Goal: Complete application form

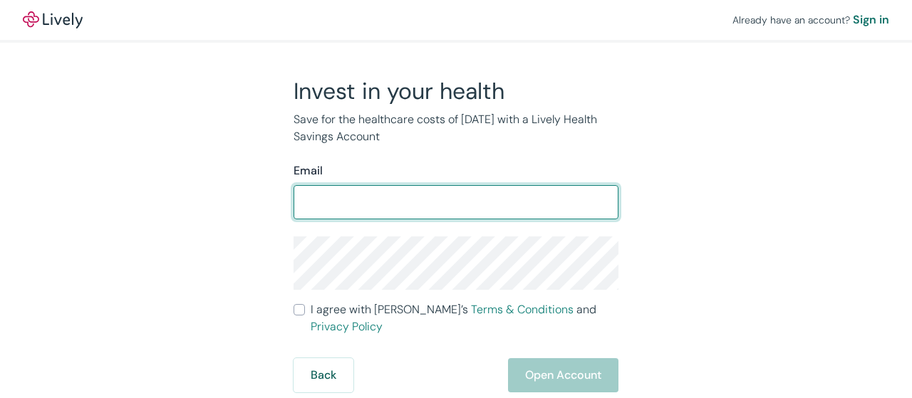
click at [495, 196] on input "Email" at bounding box center [456, 202] width 325 height 29
paste input "davidashleyta@hotmail.com"
type input "davidashleyta@hotmail.com"
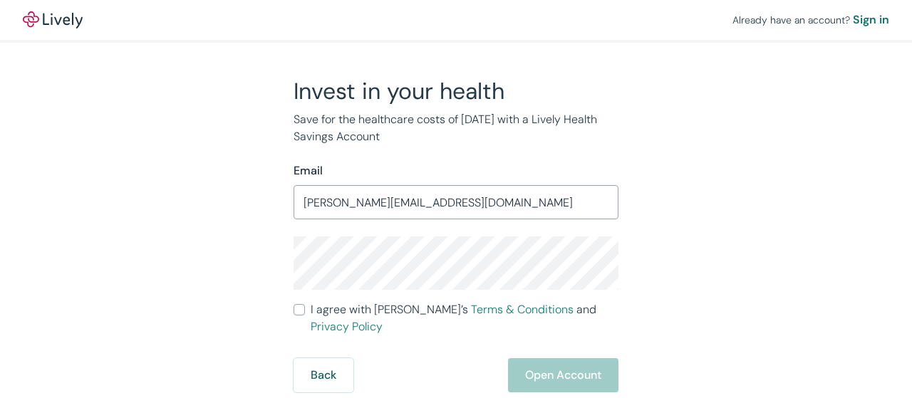
click at [306, 316] on label "I agree with Lively’s Terms & Conditions and Privacy Policy" at bounding box center [456, 319] width 325 height 34
click at [305, 316] on input "I agree with Lively’s Terms & Conditions and Privacy Policy" at bounding box center [299, 309] width 11 height 11
checkbox input "true"
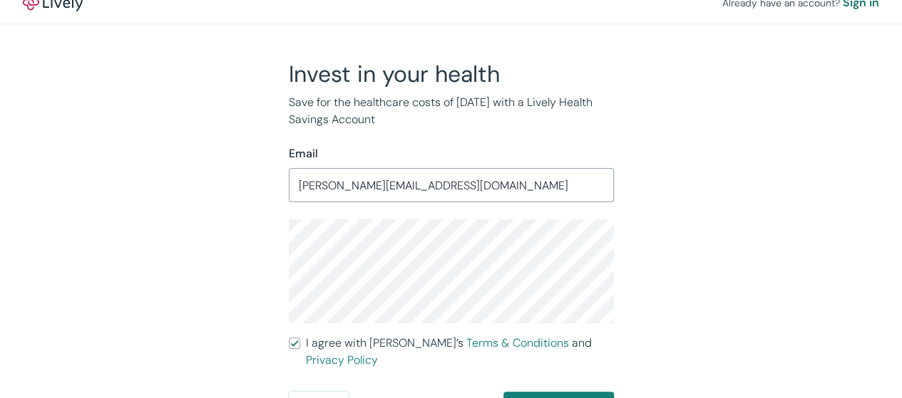
scroll to position [27, 0]
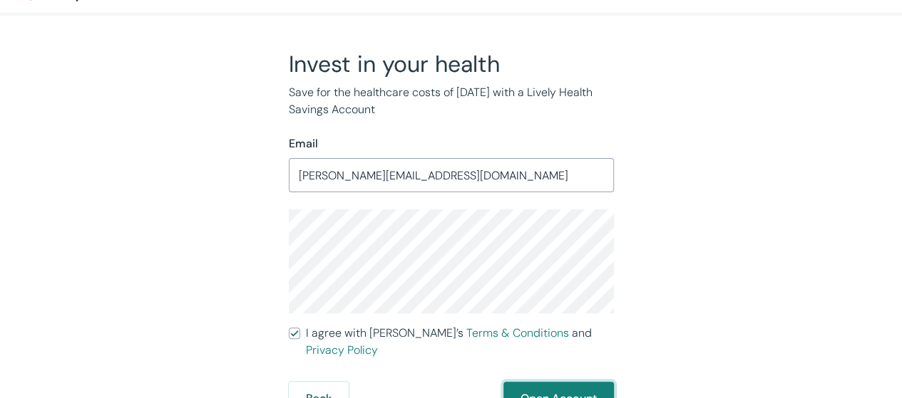
click at [538, 382] on button "Open Account" at bounding box center [558, 399] width 110 height 34
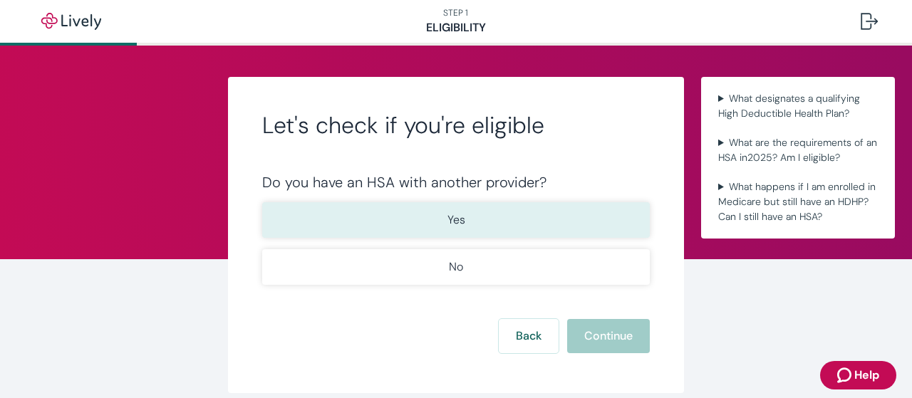
click at [568, 225] on button "Yes" at bounding box center [456, 220] width 388 height 36
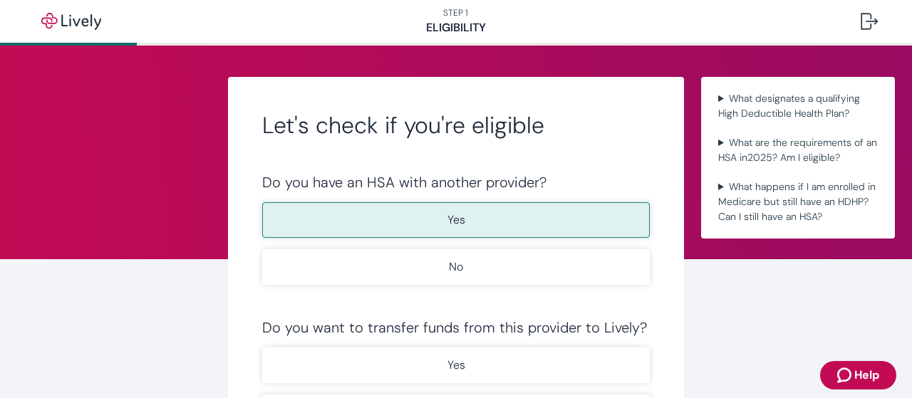
click at [597, 330] on div "Do you want to transfer funds from this provider to Lively?" at bounding box center [456, 327] width 388 height 17
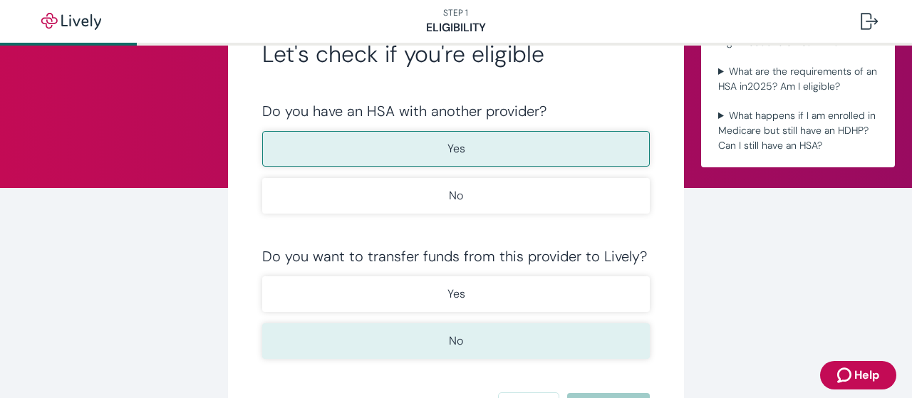
scroll to position [143, 0]
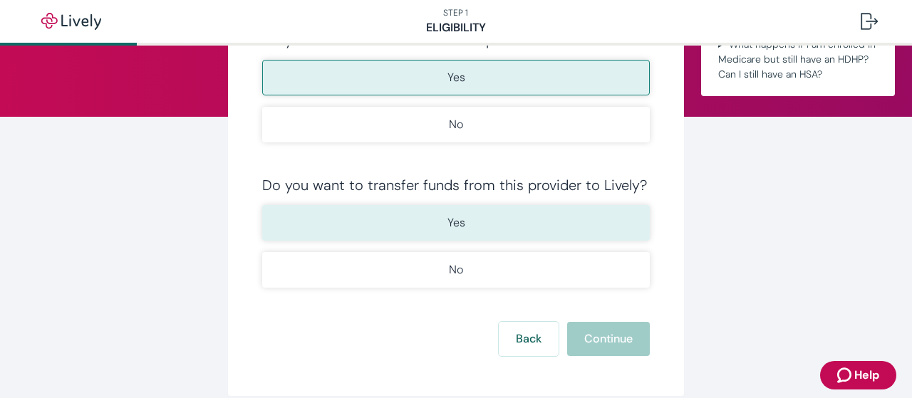
click at [533, 222] on button "Yes" at bounding box center [456, 223] width 388 height 36
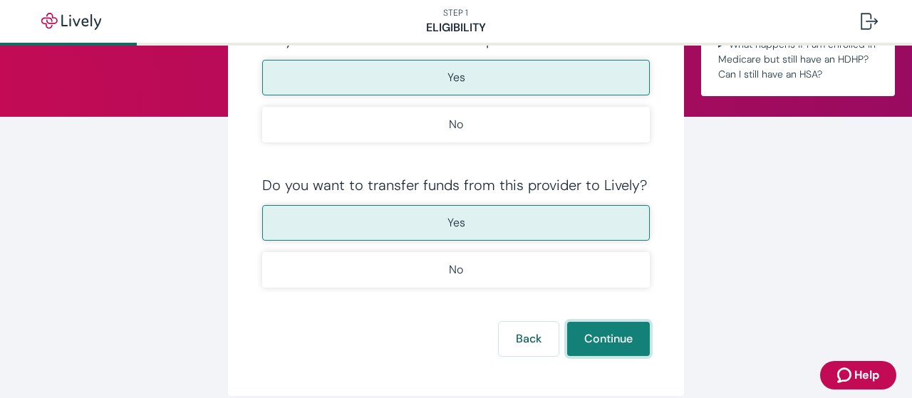
click at [600, 339] on button "Continue" at bounding box center [608, 339] width 83 height 34
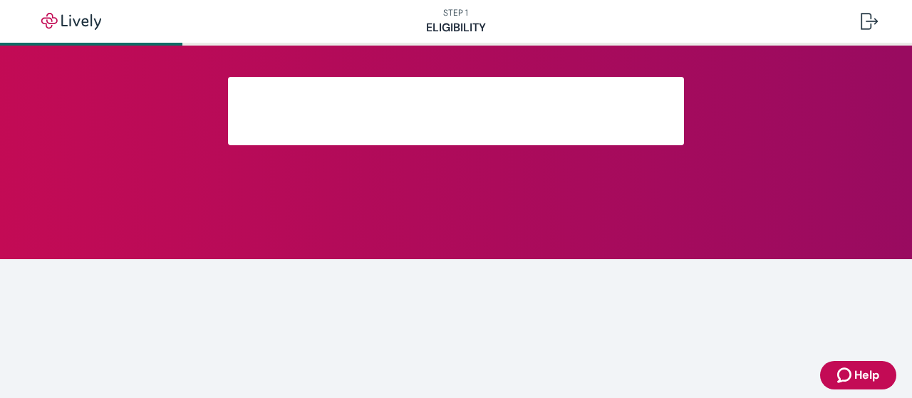
scroll to position [363, 0]
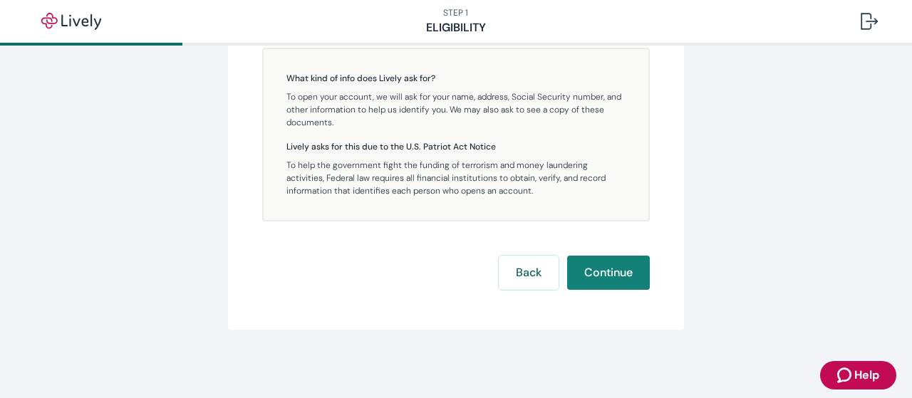
drag, startPoint x: 599, startPoint y: 276, endPoint x: 623, endPoint y: 187, distance: 92.3
click at [623, 187] on div "Great news, you're eligible! Now, let's get some info about you. What kind of i…" at bounding box center [456, 19] width 388 height 542
click at [616, 276] on button "Continue" at bounding box center [608, 273] width 83 height 34
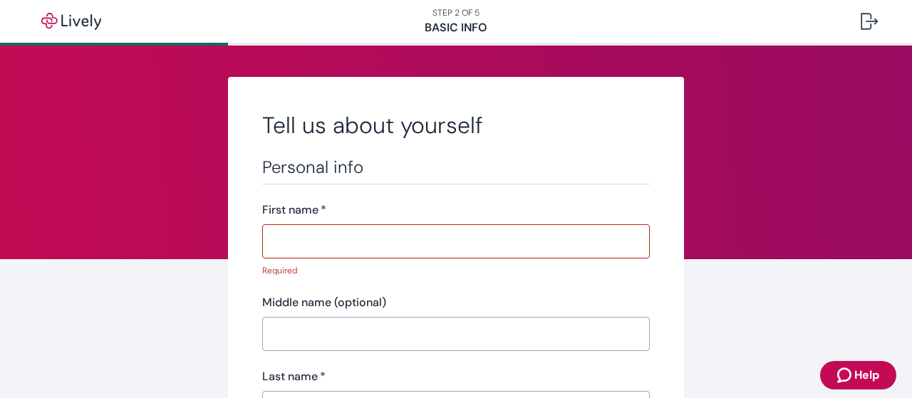
type input "[PERSON_NAME]"
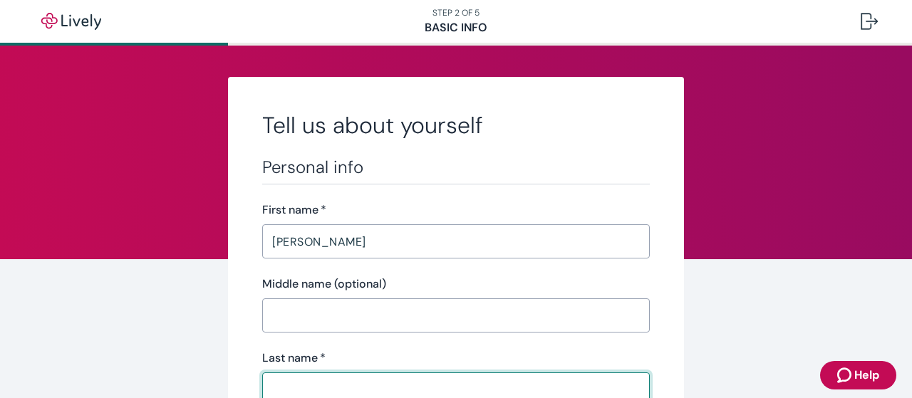
type input "[PERSON_NAME]"
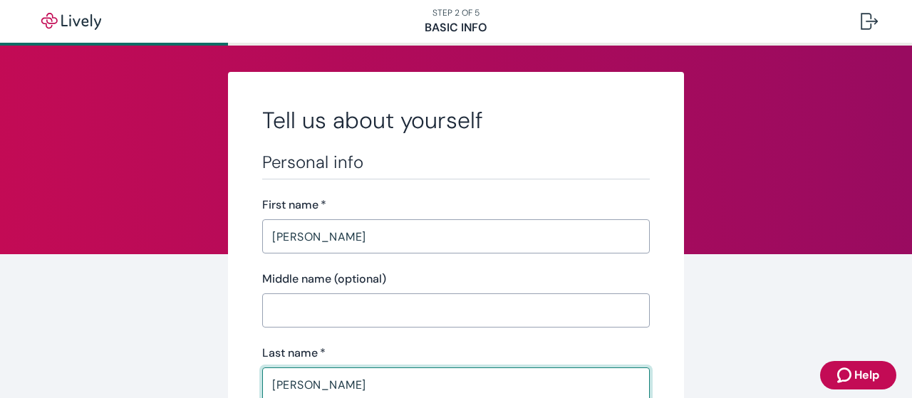
type input "MM / DD / YYYY"
type input "Sales"
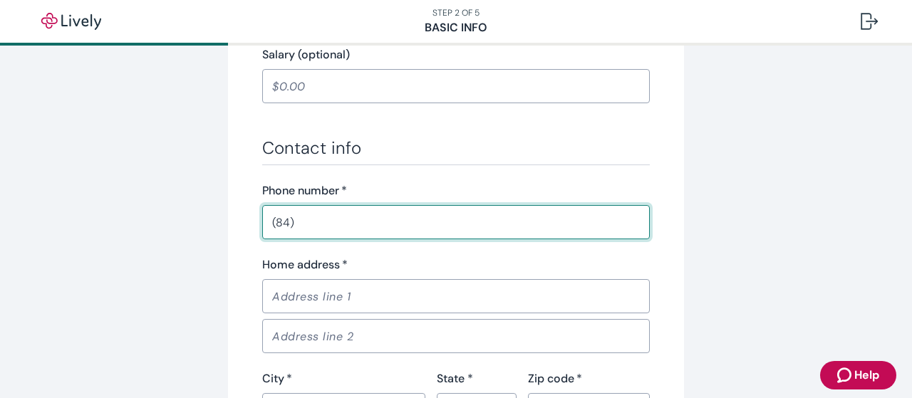
scroll to position [748, 0]
type input "[PHONE_NUMBER]"
type input "[GEOGRAPHIC_DATA]"
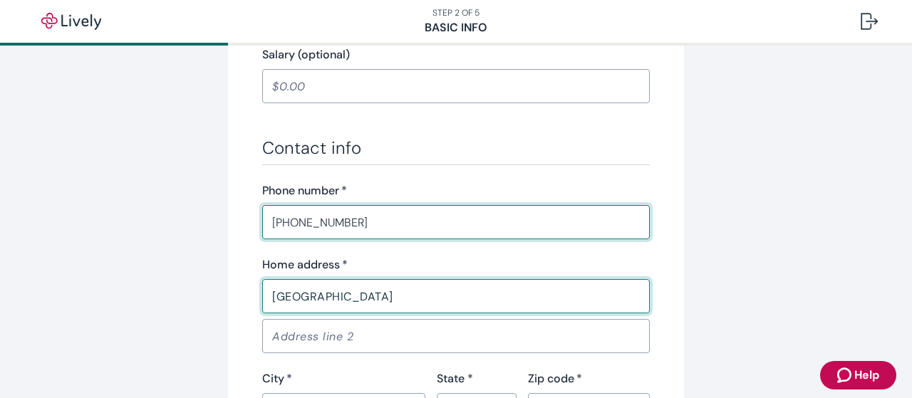
type input "[GEOGRAPHIC_DATA]"
type input "34110"
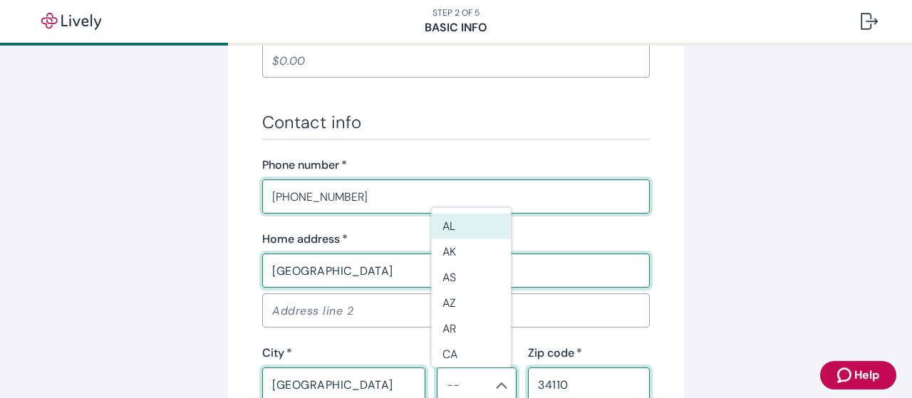
type input "FL"
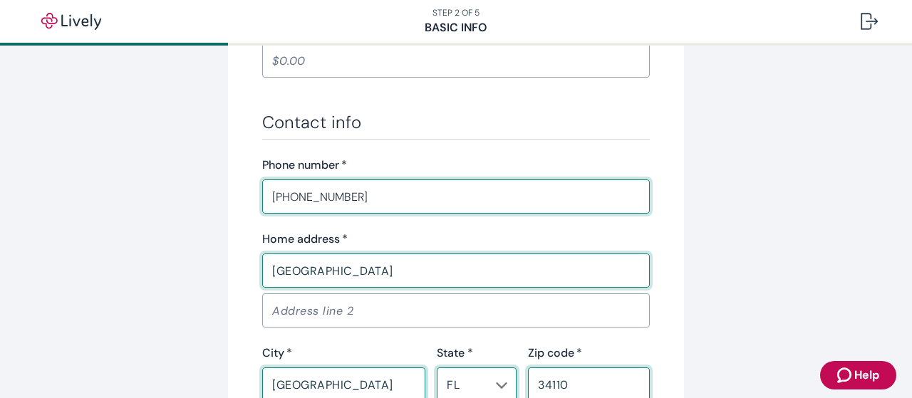
drag, startPoint x: 38, startPoint y: 264, endPoint x: 66, endPoint y: 258, distance: 28.5
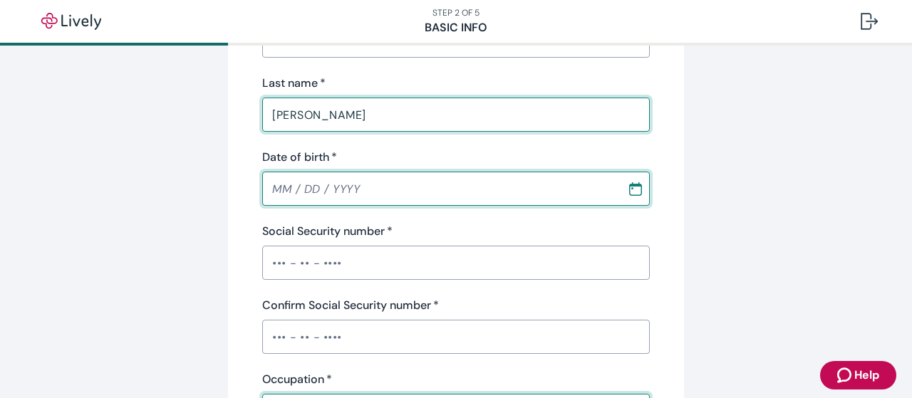
scroll to position [61, 0]
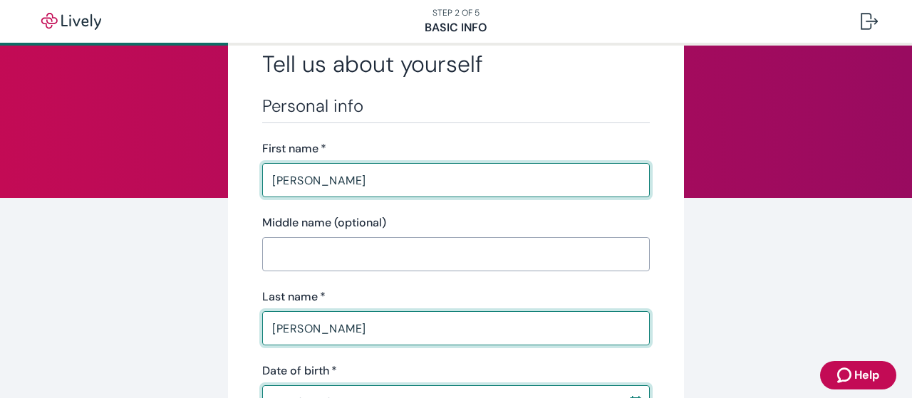
drag, startPoint x: 369, startPoint y: 182, endPoint x: 158, endPoint y: 182, distance: 211.0
paste input "[PERSON_NAME]"
click at [314, 182] on input "[PERSON_NAME]" at bounding box center [456, 180] width 388 height 29
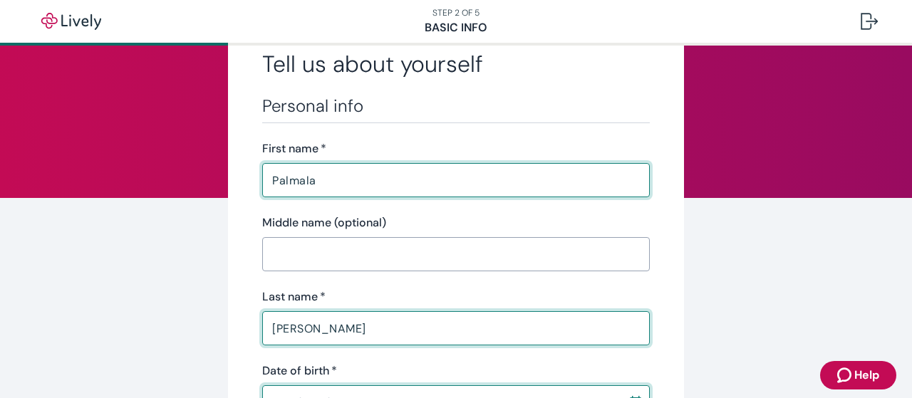
type input "Palmala"
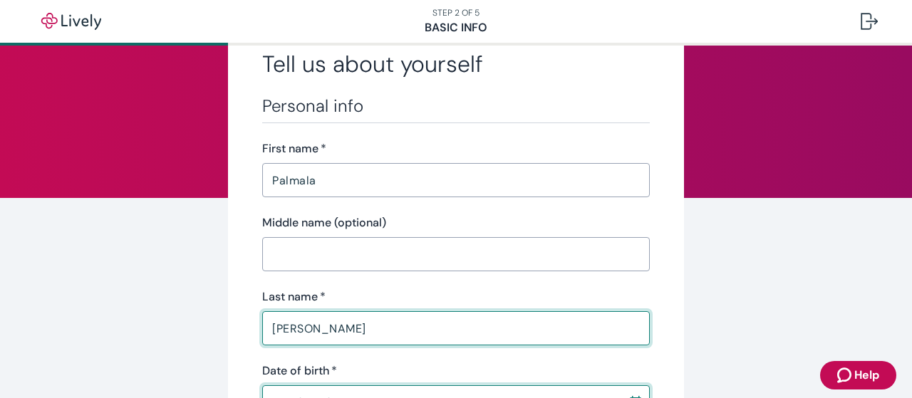
drag, startPoint x: 332, startPoint y: 331, endPoint x: 142, endPoint y: 324, distance: 190.5
paste input "[PERSON_NAME]"
type input "[PERSON_NAME]"
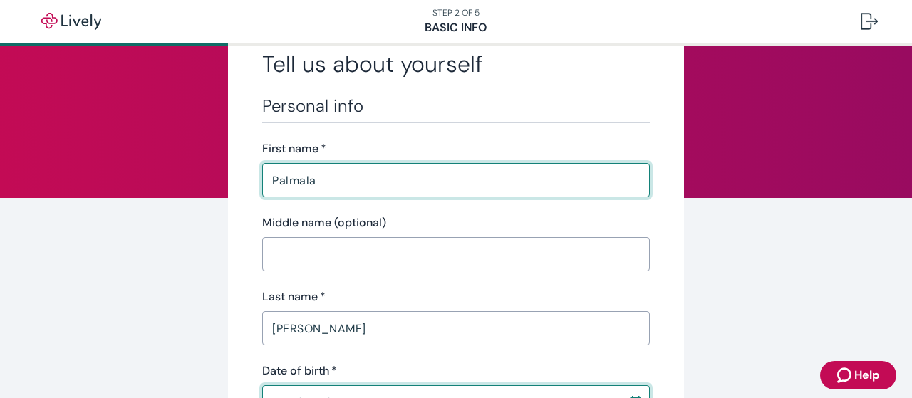
click at [373, 180] on input "Palmala" at bounding box center [456, 180] width 388 height 29
type input "Palmala"
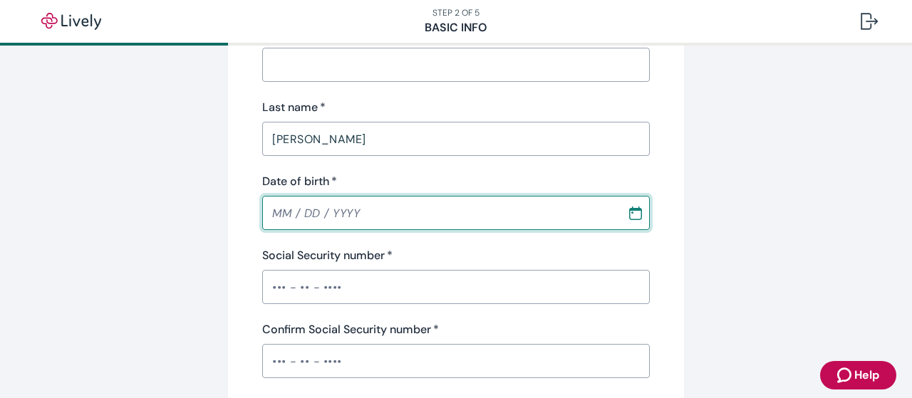
scroll to position [275, 0]
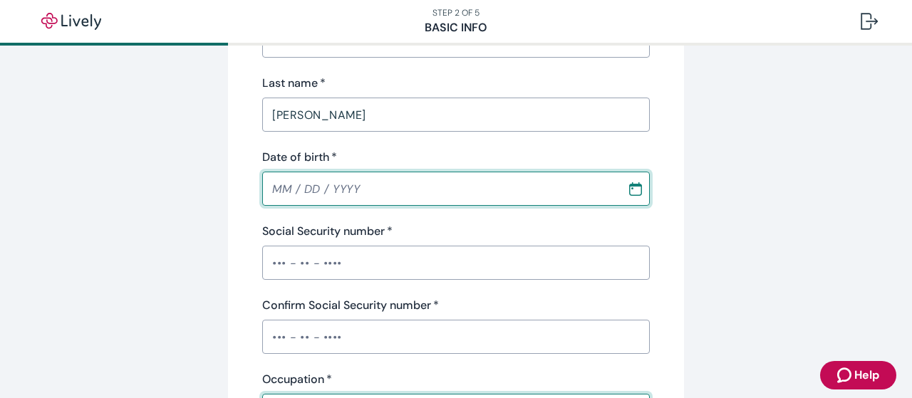
click at [262, 192] on input "Date of birth   *" at bounding box center [439, 189] width 355 height 29
type input "MM / DD / YYYY"
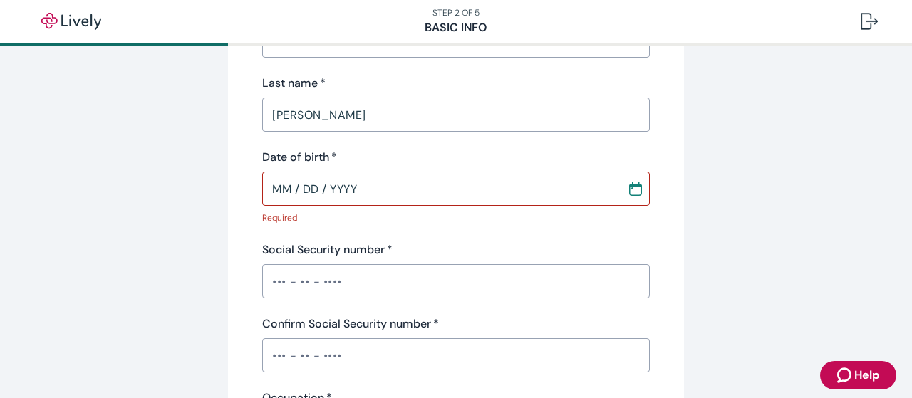
drag, startPoint x: 0, startPoint y: 276, endPoint x: 299, endPoint y: 212, distance: 306.2
click at [287, 192] on input "Date of birth   *" at bounding box center [439, 189] width 355 height 29
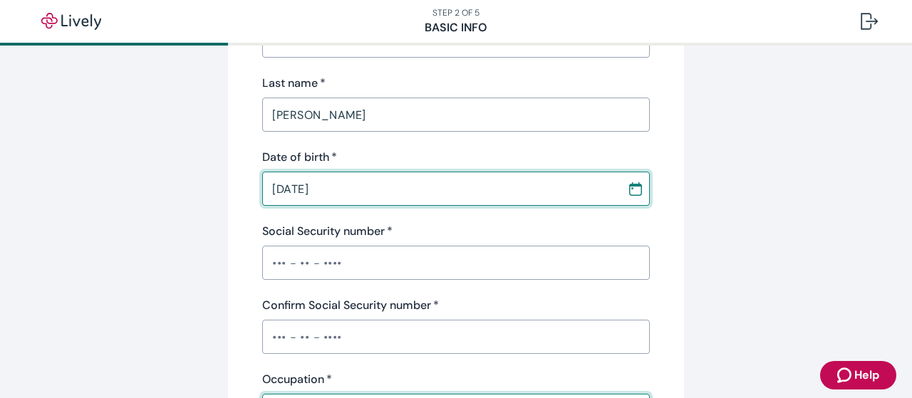
type input "[DATE]"
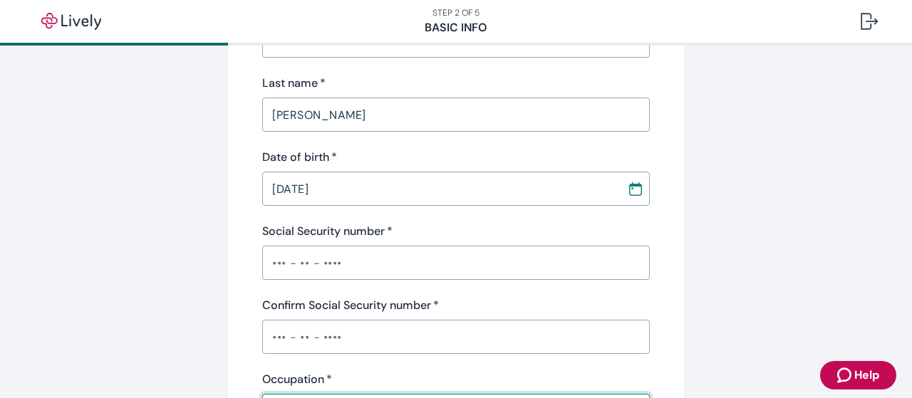
drag, startPoint x: 0, startPoint y: 235, endPoint x: 11, endPoint y: 223, distance: 16.2
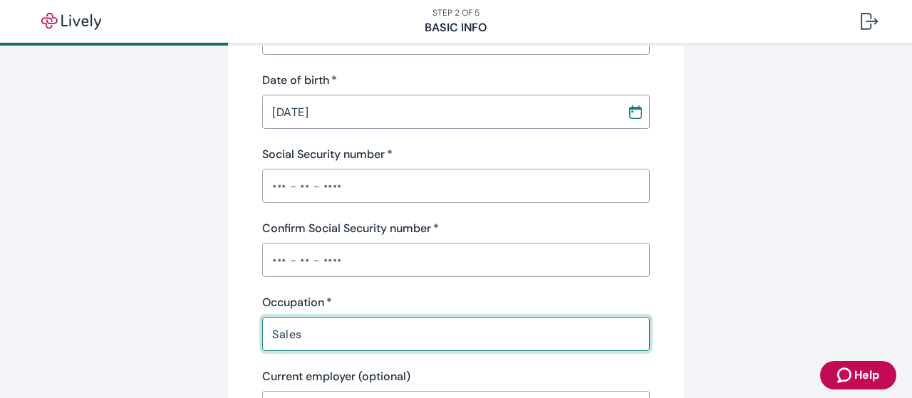
scroll to position [418, 0]
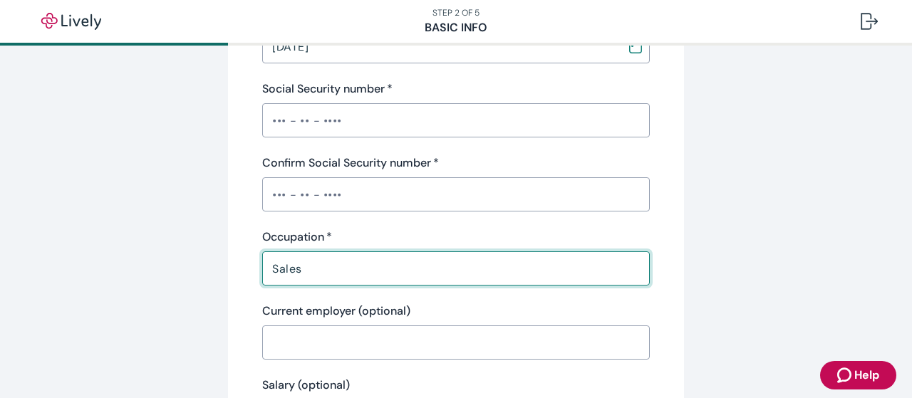
click at [26, 252] on div "Tell us about yourself Personal info First name   * Palmala ​ Middle name (opti…" at bounding box center [456, 343] width 912 height 1430
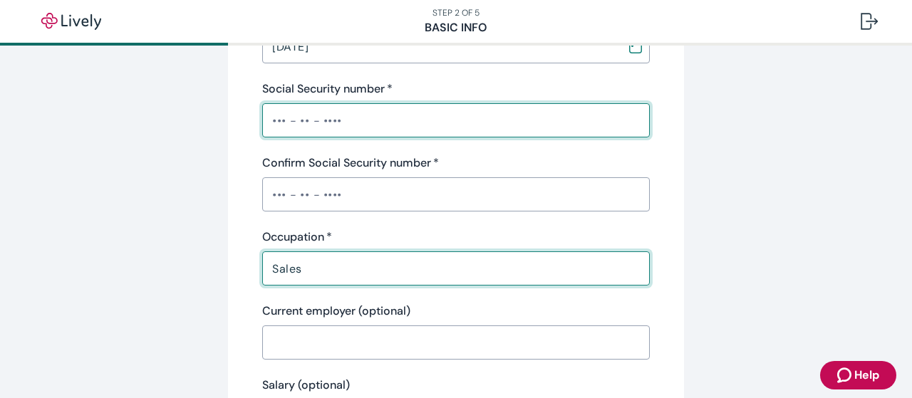
click at [315, 129] on input "Social Security number   *" at bounding box center [456, 120] width 388 height 29
paste input "•••-••-7451"
type input "•••-••-7451"
click at [307, 209] on div "​" at bounding box center [456, 194] width 388 height 34
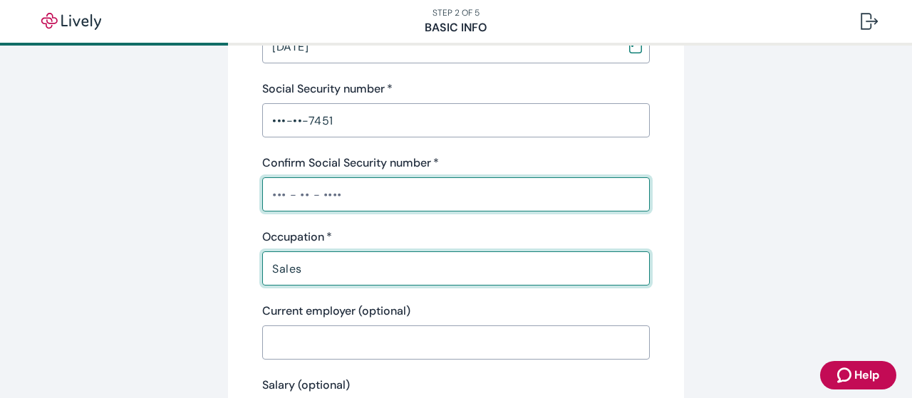
click at [309, 194] on input "Confirm Social Security number   *" at bounding box center [456, 194] width 388 height 29
paste input "•••-••-7451"
type input "•••-••-7451"
click at [137, 206] on div "Tell us about yourself Personal info First name   * Palmala ​ Middle name (opti…" at bounding box center [456, 324] width 684 height 1330
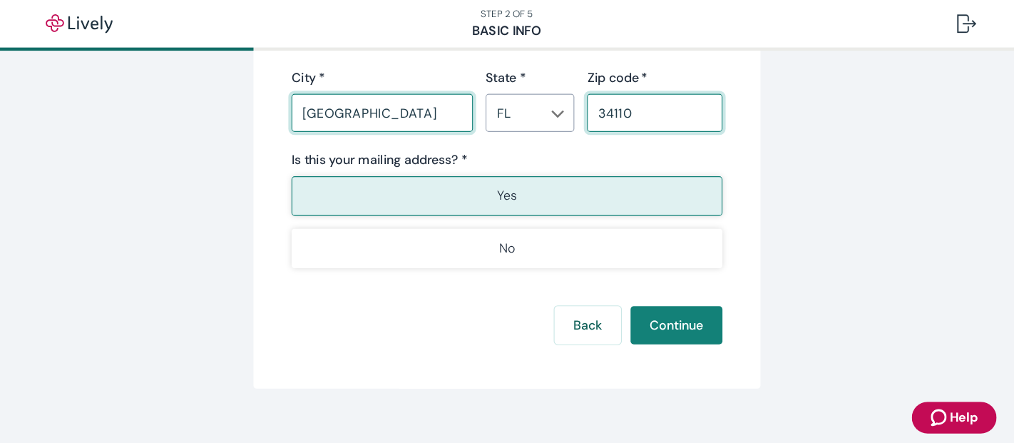
scroll to position [1059, 0]
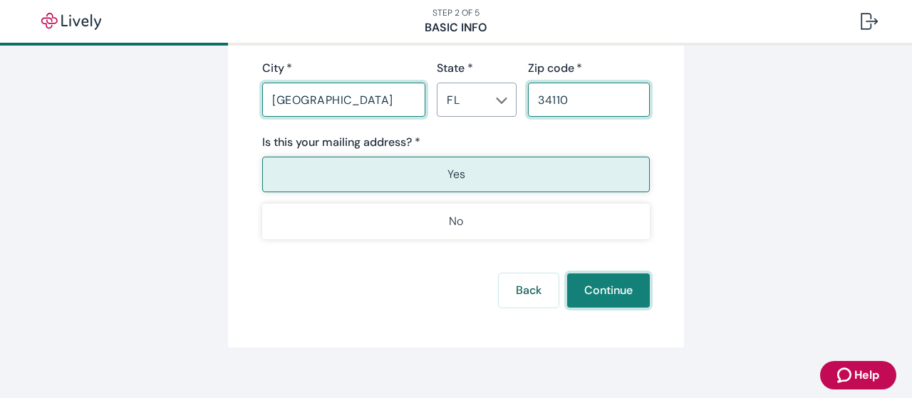
click at [602, 287] on button "Continue" at bounding box center [608, 291] width 83 height 34
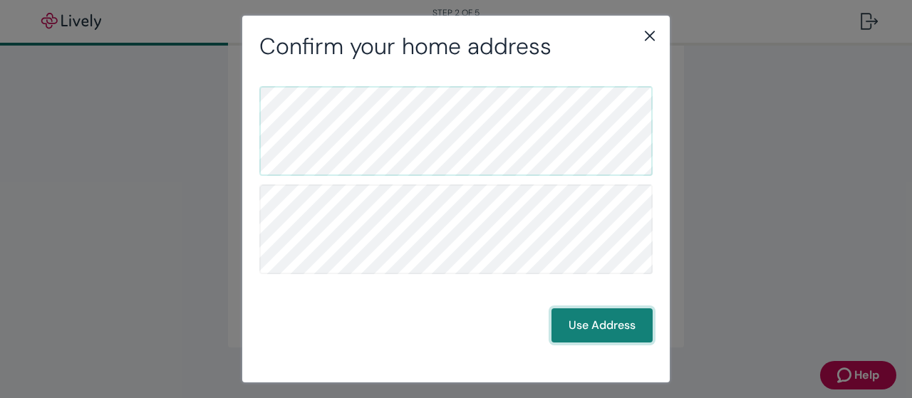
click at [597, 326] on button "Use Address" at bounding box center [602, 326] width 101 height 34
click at [585, 332] on button "Use Address" at bounding box center [602, 326] width 101 height 34
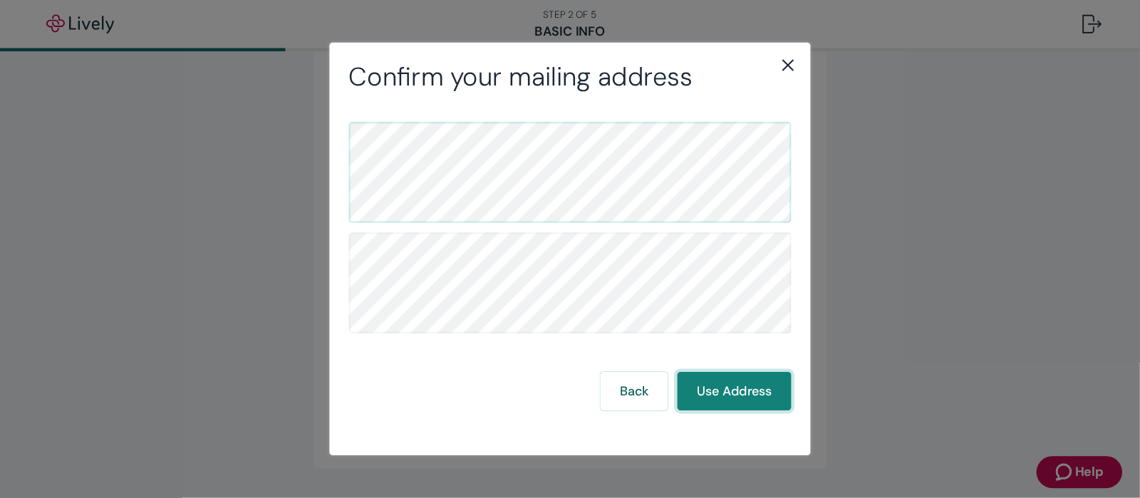
scroll to position [1044, 0]
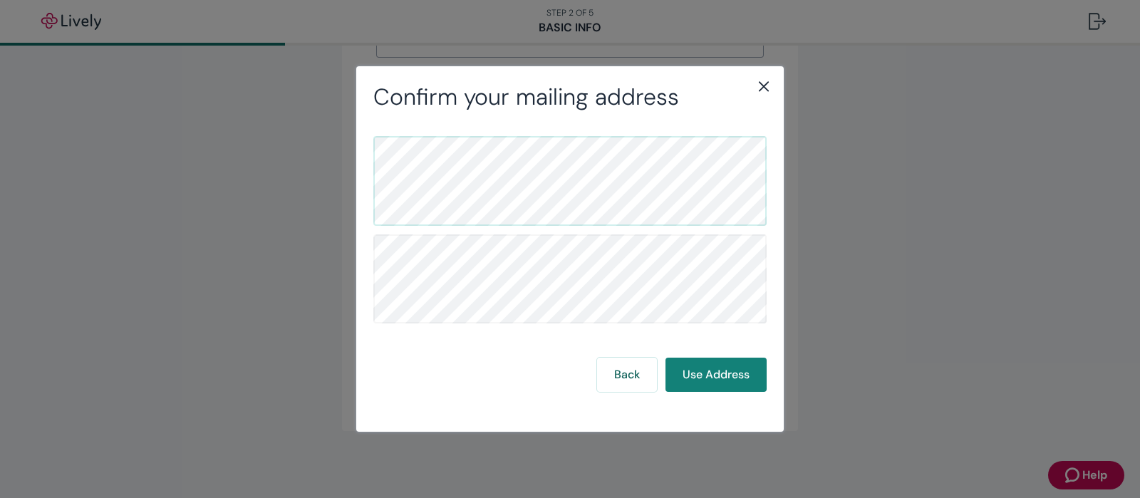
click at [729, 395] on div "Back Use Address" at bounding box center [570, 262] width 428 height 304
click at [729, 388] on button "Use Address" at bounding box center [716, 375] width 101 height 34
click at [705, 374] on button "Use Address" at bounding box center [716, 375] width 101 height 34
click at [709, 380] on button "Use Address" at bounding box center [716, 375] width 101 height 34
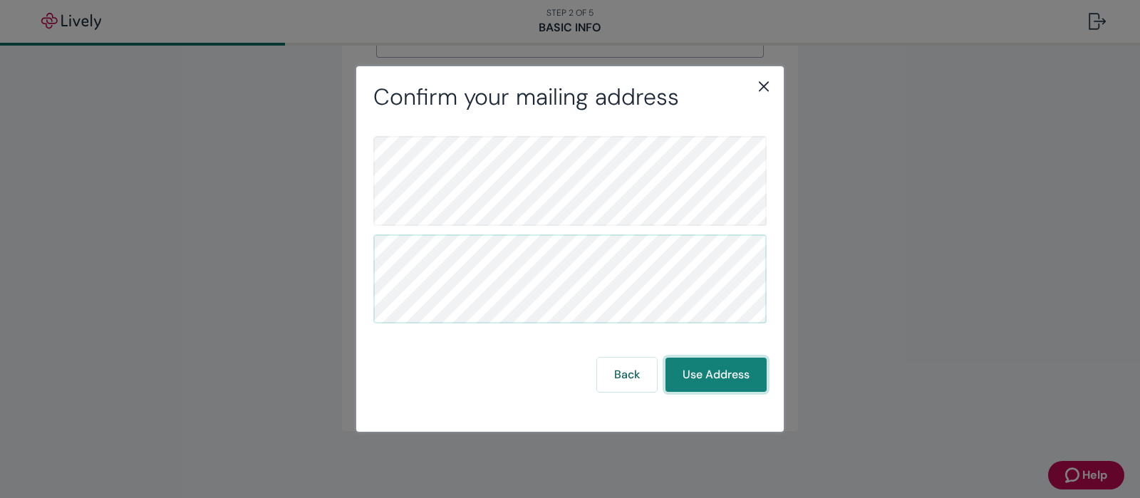
click at [709, 380] on button "Use Address" at bounding box center [716, 375] width 101 height 34
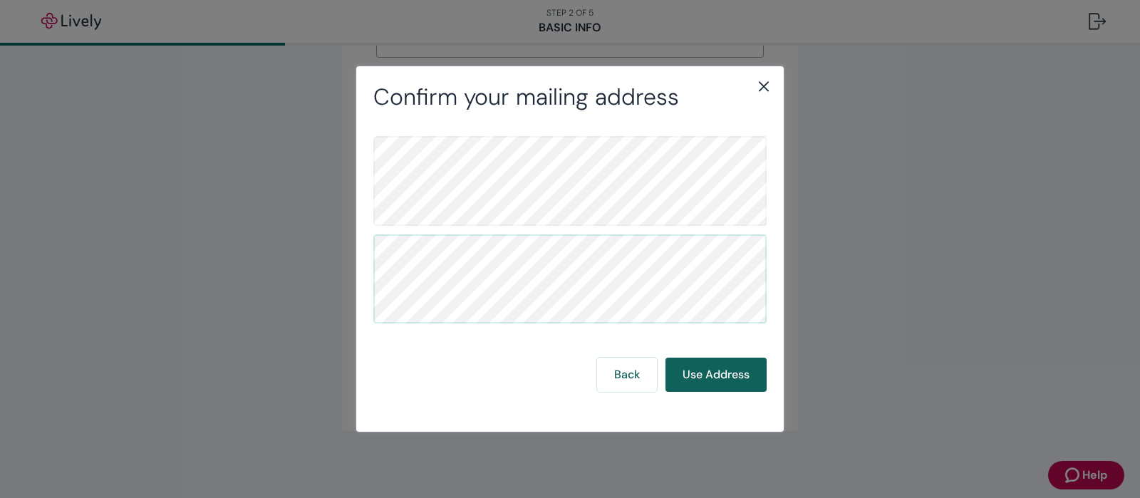
drag, startPoint x: 682, startPoint y: 355, endPoint x: 690, endPoint y: 379, distance: 25.5
click at [682, 355] on div "Back Use Address" at bounding box center [570, 264] width 393 height 256
click at [690, 379] on button "Use Address" at bounding box center [716, 375] width 101 height 34
click at [698, 371] on button "Use Address" at bounding box center [716, 375] width 101 height 34
click at [618, 381] on button "Back" at bounding box center [627, 375] width 60 height 34
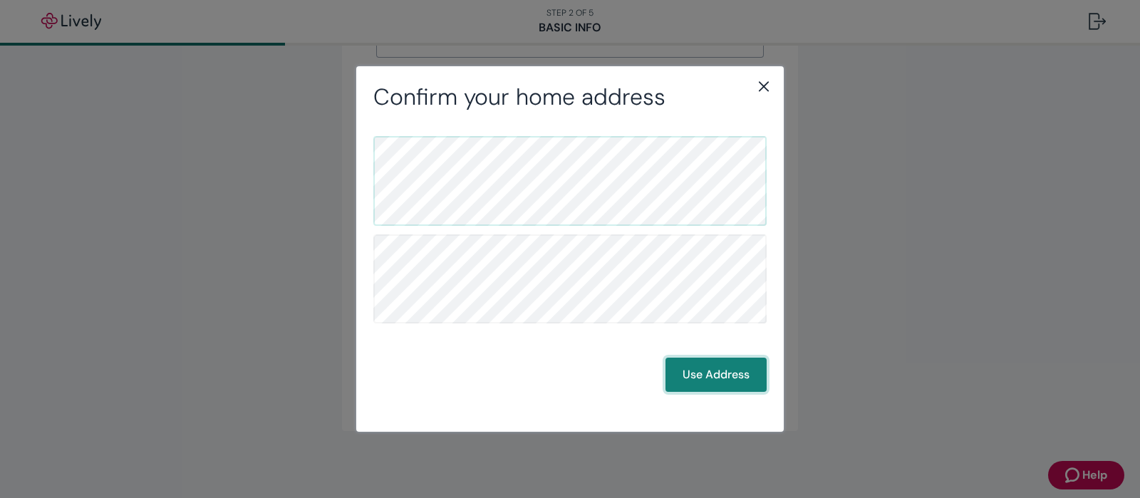
click at [713, 376] on button "Use Address" at bounding box center [716, 375] width 101 height 34
click at [728, 388] on button "Use Address" at bounding box center [716, 375] width 101 height 34
click at [737, 376] on button "Use Address" at bounding box center [716, 375] width 101 height 34
click at [735, 382] on button "Use Address" at bounding box center [716, 375] width 101 height 34
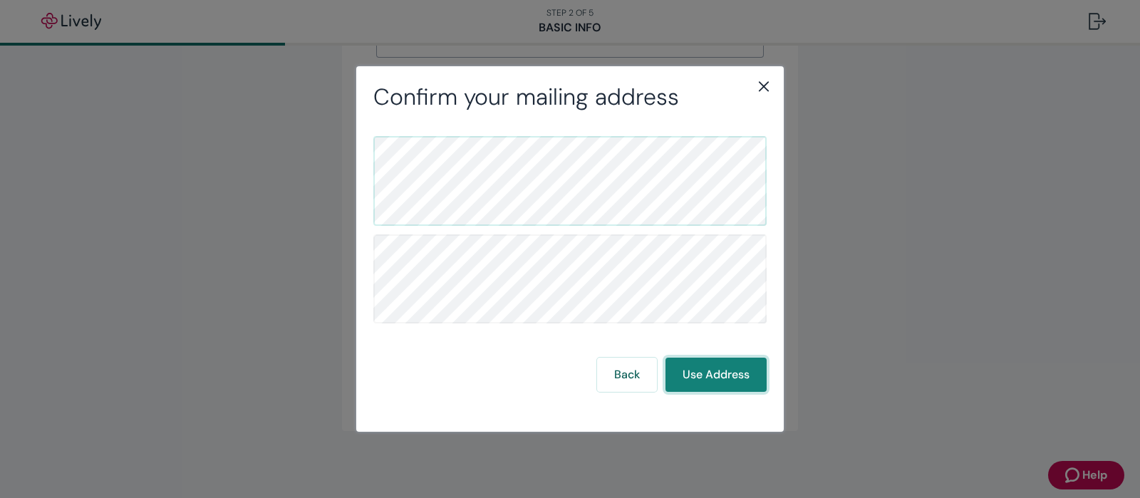
click at [735, 382] on button "Use Address" at bounding box center [716, 375] width 101 height 34
